Goal: Use online tool/utility: Utilize a website feature to perform a specific function

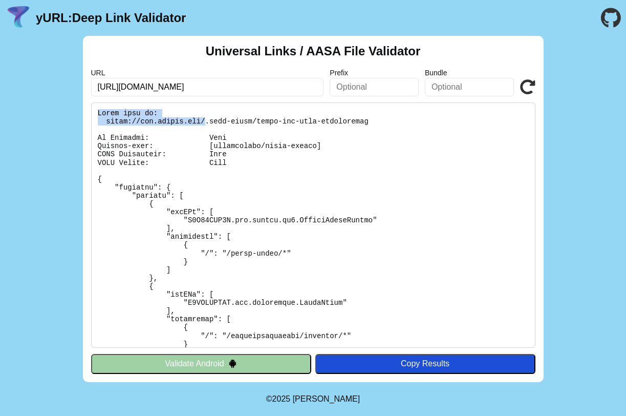
drag, startPoint x: 97, startPoint y: 112, endPoint x: 205, endPoint y: 122, distance: 108.0
click at [205, 122] on pre at bounding box center [313, 224] width 445 height 245
drag, startPoint x: 104, startPoint y: 120, endPoint x: 205, endPoint y: 120, distance: 100.9
click at [205, 120] on pre at bounding box center [313, 224] width 445 height 245
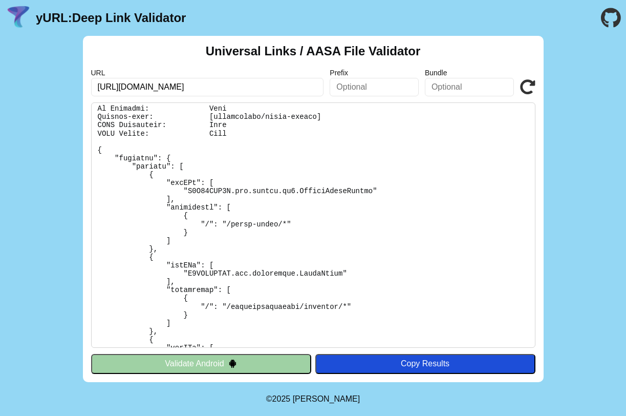
scroll to position [30, 0]
click at [194, 220] on pre at bounding box center [313, 224] width 445 height 245
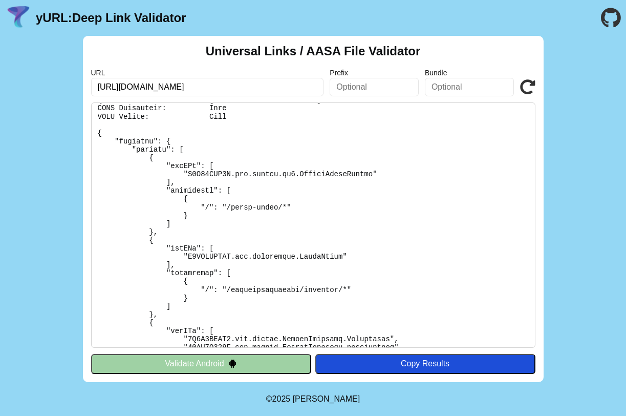
scroll to position [48, 0]
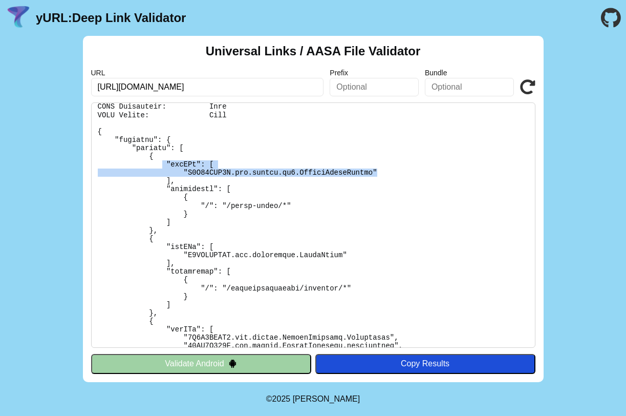
drag, startPoint x: 163, startPoint y: 161, endPoint x: 386, endPoint y: 169, distance: 222.4
click at [386, 169] on pre at bounding box center [313, 224] width 445 height 245
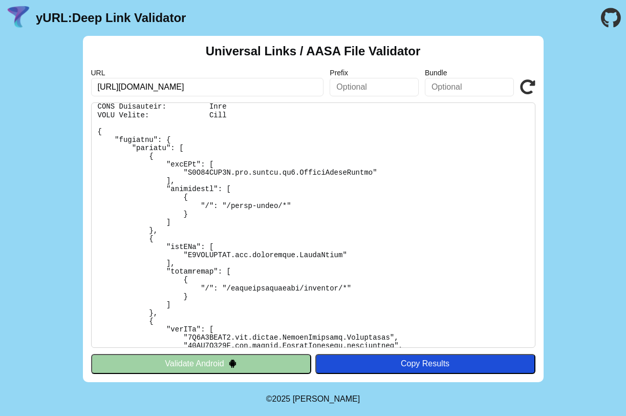
click at [332, 174] on pre at bounding box center [313, 224] width 445 height 245
click at [337, 183] on pre at bounding box center [313, 224] width 445 height 245
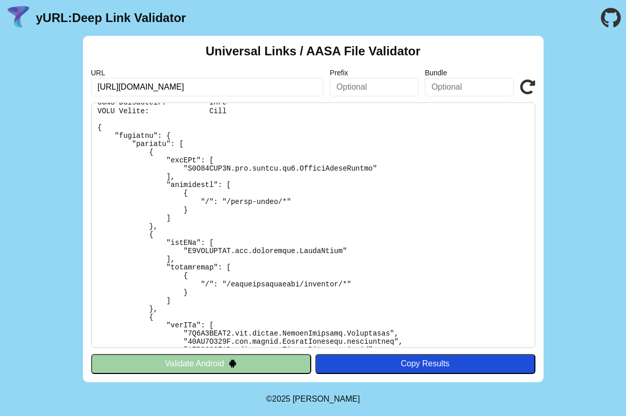
scroll to position [54, 0]
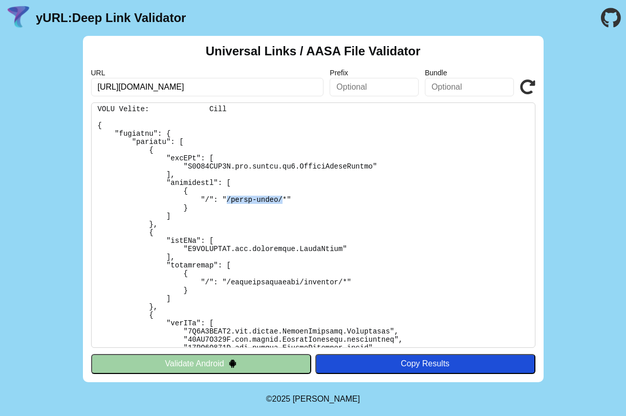
drag, startPoint x: 225, startPoint y: 199, endPoint x: 283, endPoint y: 201, distance: 57.9
click at [283, 200] on pre at bounding box center [313, 224] width 445 height 245
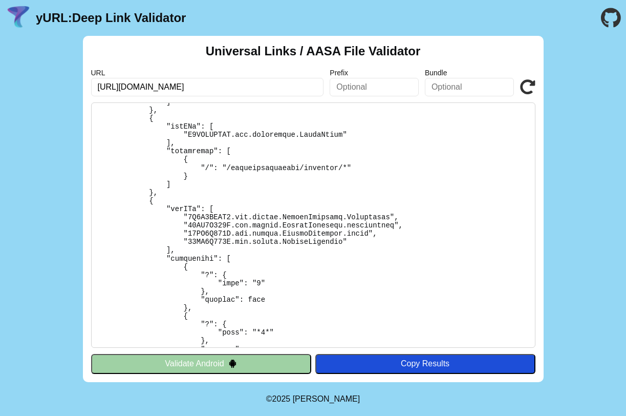
scroll to position [164, 0]
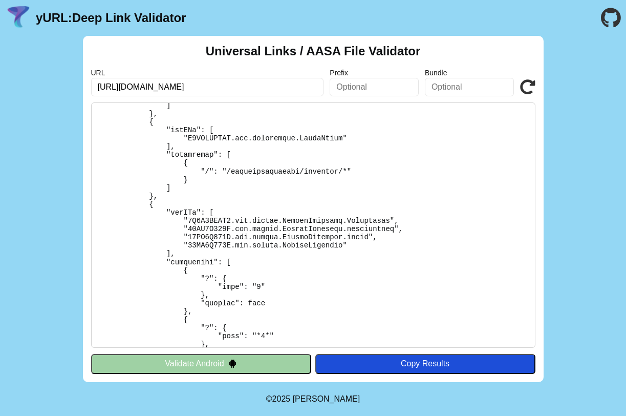
click at [365, 239] on pre at bounding box center [313, 224] width 445 height 245
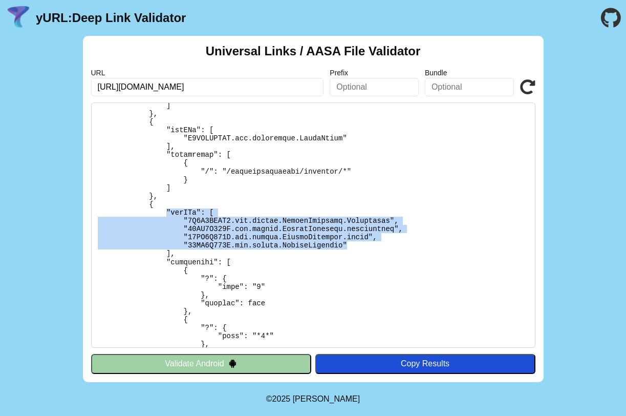
drag, startPoint x: 363, startPoint y: 248, endPoint x: 164, endPoint y: 208, distance: 202.8
click at [164, 208] on pre at bounding box center [313, 224] width 445 height 245
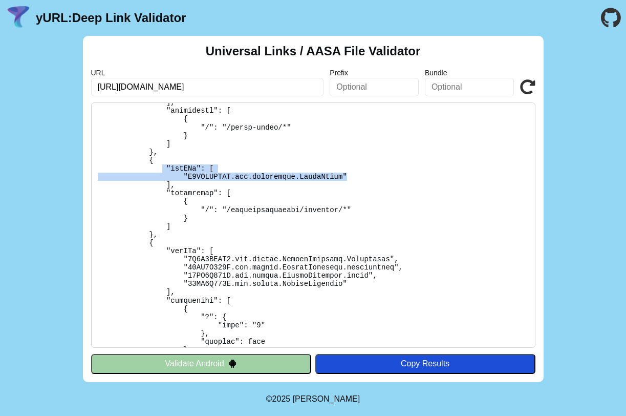
drag, startPoint x: 352, startPoint y: 178, endPoint x: 164, endPoint y: 172, distance: 187.6
click at [164, 172] on pre at bounding box center [313, 224] width 445 height 245
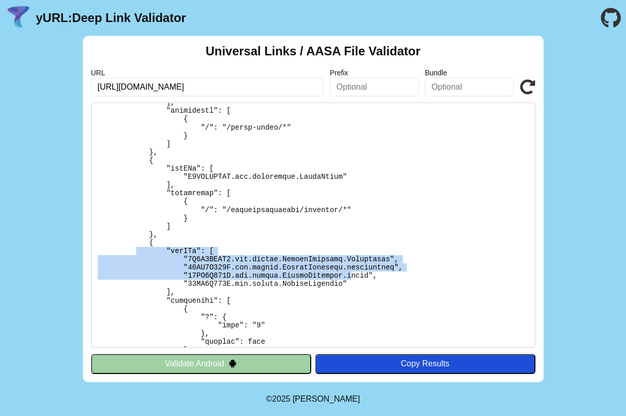
drag, startPoint x: 351, startPoint y: 280, endPoint x: 139, endPoint y: 255, distance: 213.5
click at [134, 254] on pre at bounding box center [313, 224] width 445 height 245
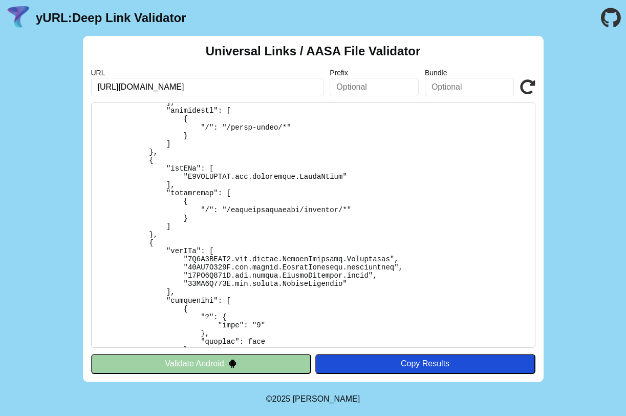
click at [228, 279] on pre at bounding box center [313, 224] width 445 height 245
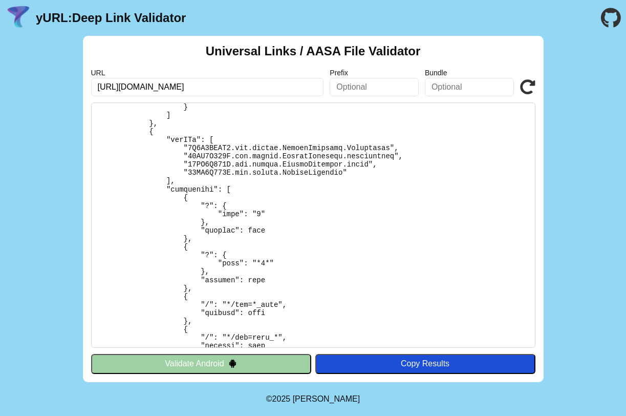
scroll to position [246, 0]
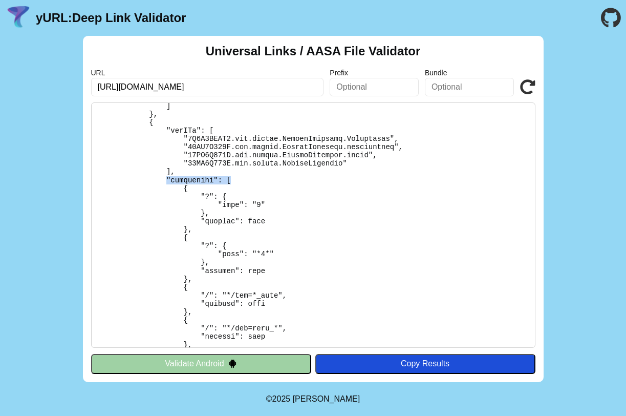
drag, startPoint x: 167, startPoint y: 180, endPoint x: 263, endPoint y: 180, distance: 95.8
click at [263, 180] on pre at bounding box center [313, 224] width 445 height 245
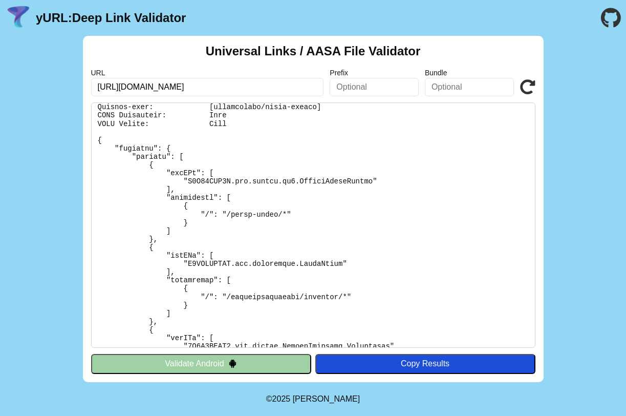
scroll to position [38, 0]
drag, startPoint x: 200, startPoint y: 213, endPoint x: 345, endPoint y: 213, distance: 144.9
click at [345, 213] on pre at bounding box center [313, 224] width 445 height 245
click at [310, 230] on pre at bounding box center [313, 224] width 445 height 245
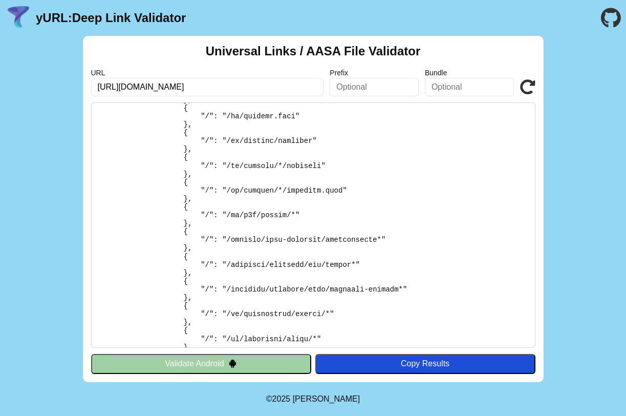
scroll to position [787, 0]
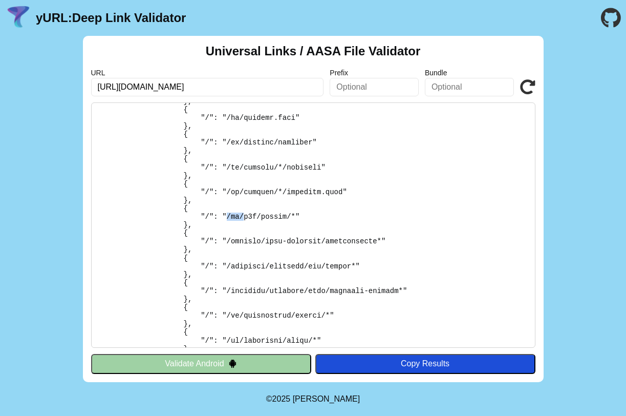
drag, startPoint x: 229, startPoint y: 217, endPoint x: 243, endPoint y: 217, distance: 14.3
click at [243, 217] on pre at bounding box center [313, 224] width 445 height 245
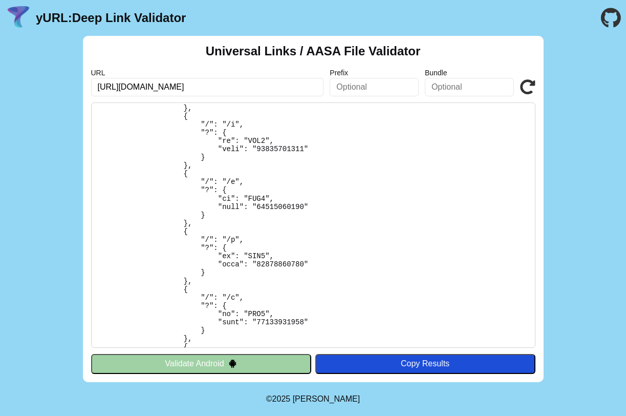
scroll to position [1113, 0]
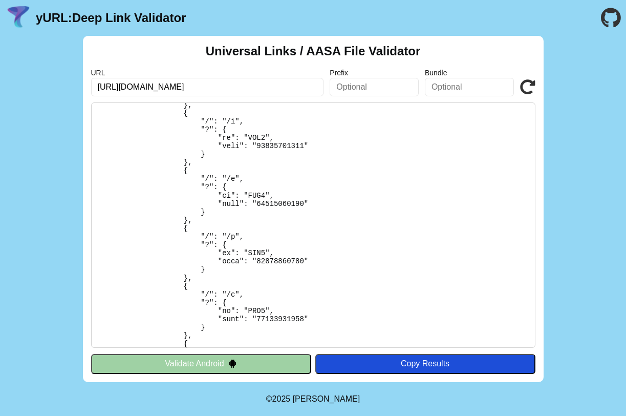
click at [299, 233] on pre at bounding box center [313, 224] width 445 height 245
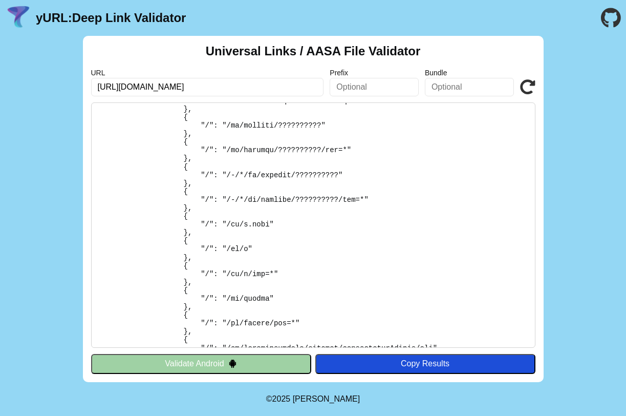
scroll to position [3861, 0]
drag, startPoint x: 271, startPoint y: 224, endPoint x: 228, endPoint y: 224, distance: 42.5
click at [228, 224] on pre at bounding box center [313, 224] width 445 height 245
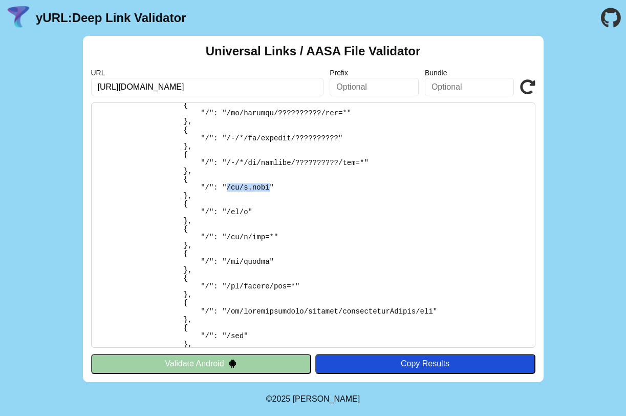
scroll to position [3898, 0]
click at [337, 212] on pre at bounding box center [313, 224] width 445 height 245
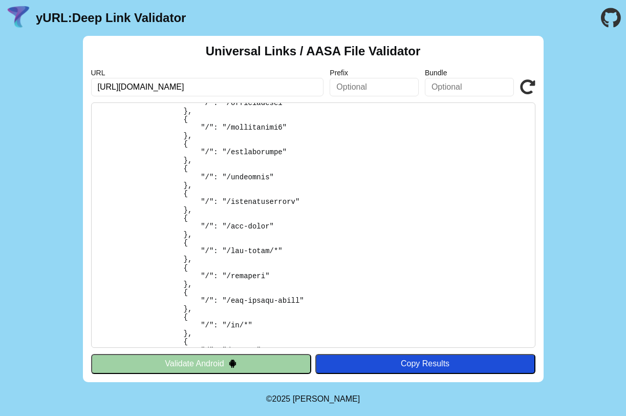
scroll to position [41694, 0]
